Goal: Information Seeking & Learning: Learn about a topic

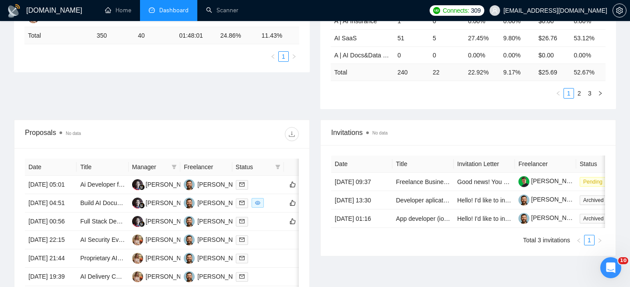
scroll to position [245, 0]
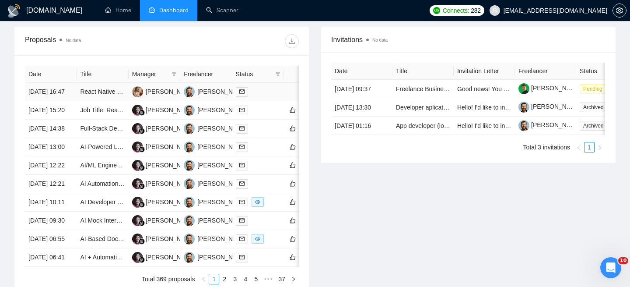
click at [75, 100] on td "14 Aug, 2025 16:47" at bounding box center [51, 92] width 52 height 18
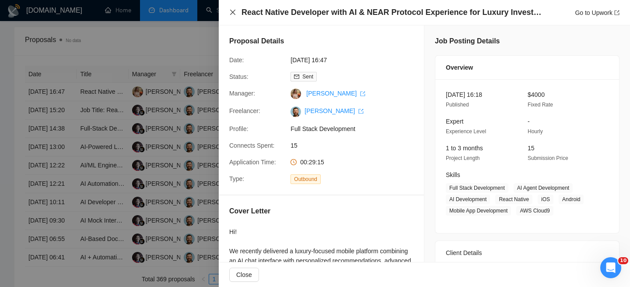
click at [231, 11] on icon "close" at bounding box center [232, 12] width 7 height 7
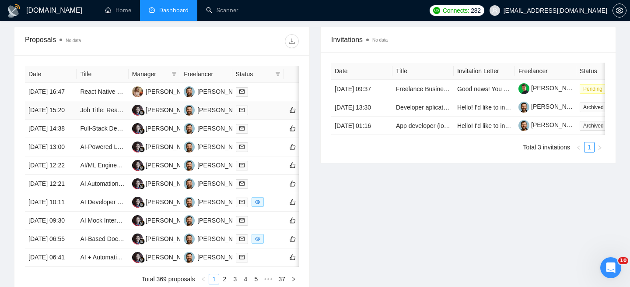
click at [69, 119] on td "14 Aug, 2025 15:20" at bounding box center [51, 110] width 52 height 18
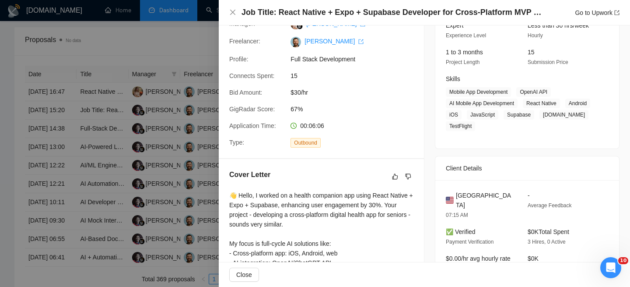
scroll to position [220, 0]
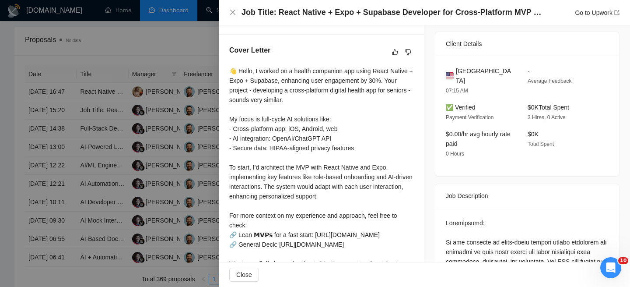
click at [233, 16] on div "Job Title: React Native + Expo + Supabase Developer for Cross-Platform MVP (Mob…" at bounding box center [424, 12] width 390 height 11
click at [233, 14] on icon "close" at bounding box center [232, 12] width 7 height 7
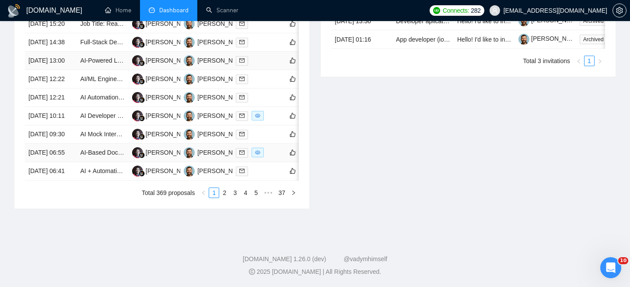
scroll to position [475, 0]
click at [225, 197] on link "2" at bounding box center [225, 193] width 10 height 10
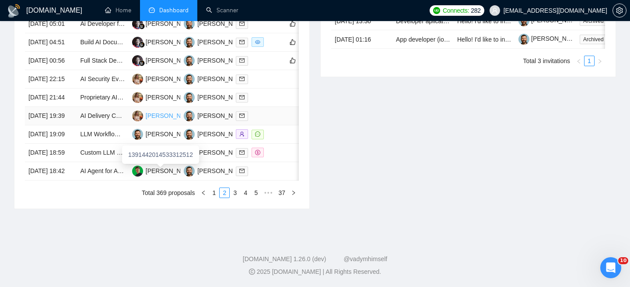
scroll to position [441, 0]
click at [214, 197] on link "1" at bounding box center [214, 193] width 10 height 10
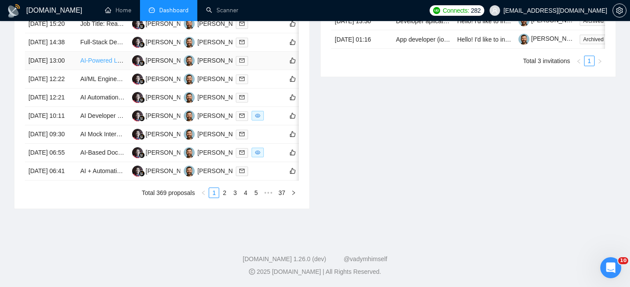
scroll to position [457, 0]
